Goal: Check status: Check status

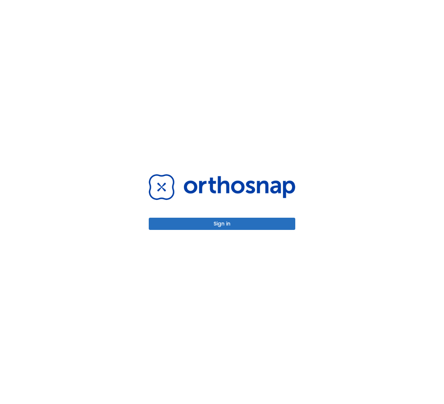
click at [237, 224] on button "Sign in" at bounding box center [222, 224] width 146 height 12
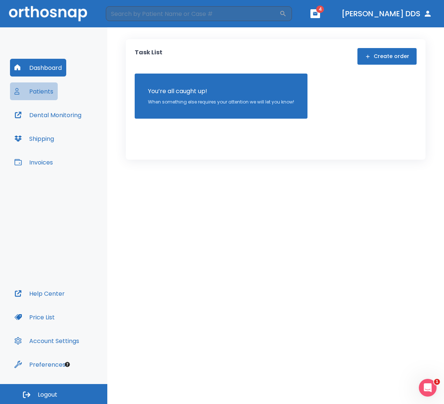
click at [39, 95] on button "Patients" at bounding box center [34, 91] width 48 height 18
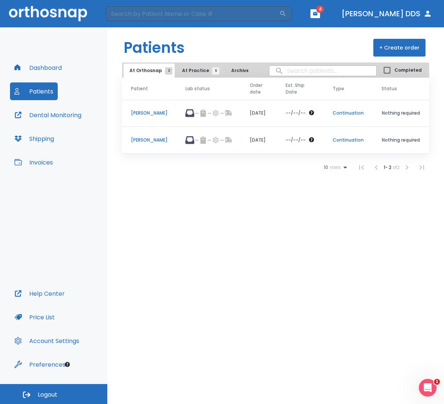
click at [145, 141] on p "[PERSON_NAME]" at bounding box center [149, 140] width 37 height 7
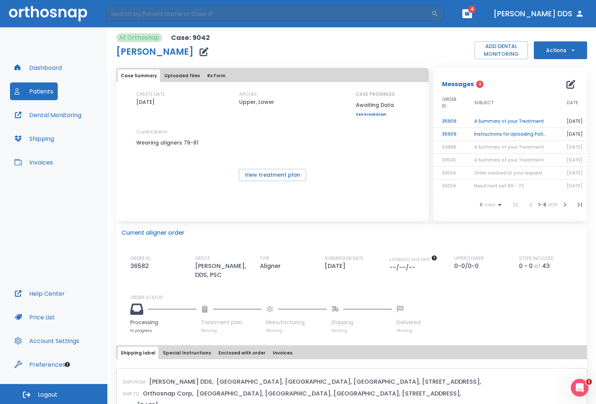
click at [444, 85] on icon "button" at bounding box center [570, 84] width 9 height 9
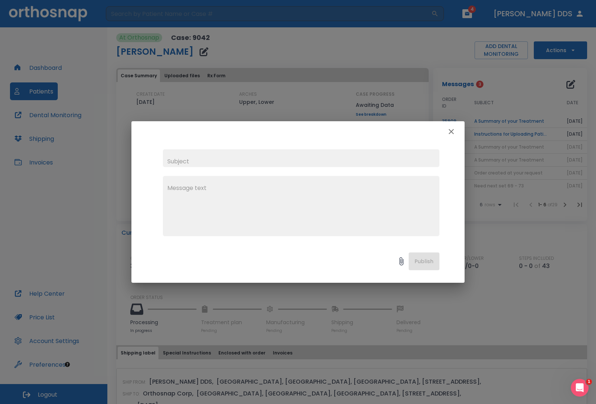
click at [244, 159] on input "text" at bounding box center [301, 158] width 276 height 18
drag, startPoint x: 254, startPoint y: 130, endPoint x: 368, endPoint y: 117, distance: 114.3
click at [368, 117] on div "x Publish" at bounding box center [298, 202] width 596 height 404
drag, startPoint x: 423, startPoint y: 124, endPoint x: 465, endPoint y: 124, distance: 41.8
click at [444, 125] on div "x Publish" at bounding box center [298, 202] width 596 height 404
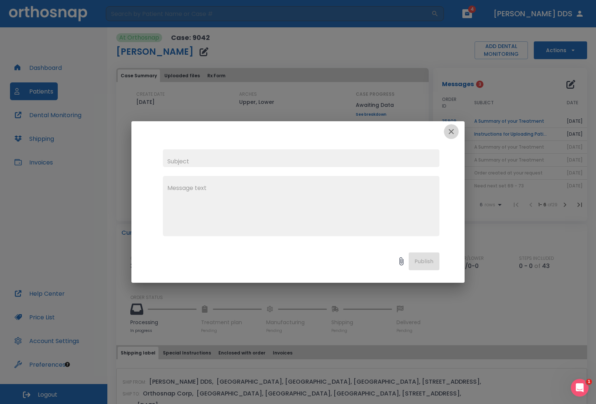
click at [444, 132] on icon "button" at bounding box center [450, 131] width 9 height 9
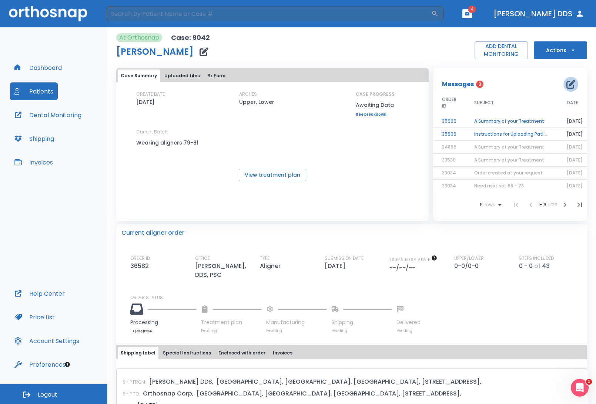
click at [444, 83] on icon "button" at bounding box center [570, 84] width 9 height 9
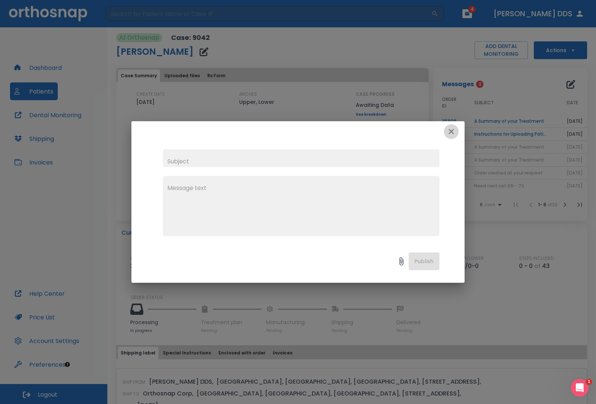
click at [444, 132] on icon "button" at bounding box center [450, 131] width 9 height 9
